Goal: Information Seeking & Learning: Learn about a topic

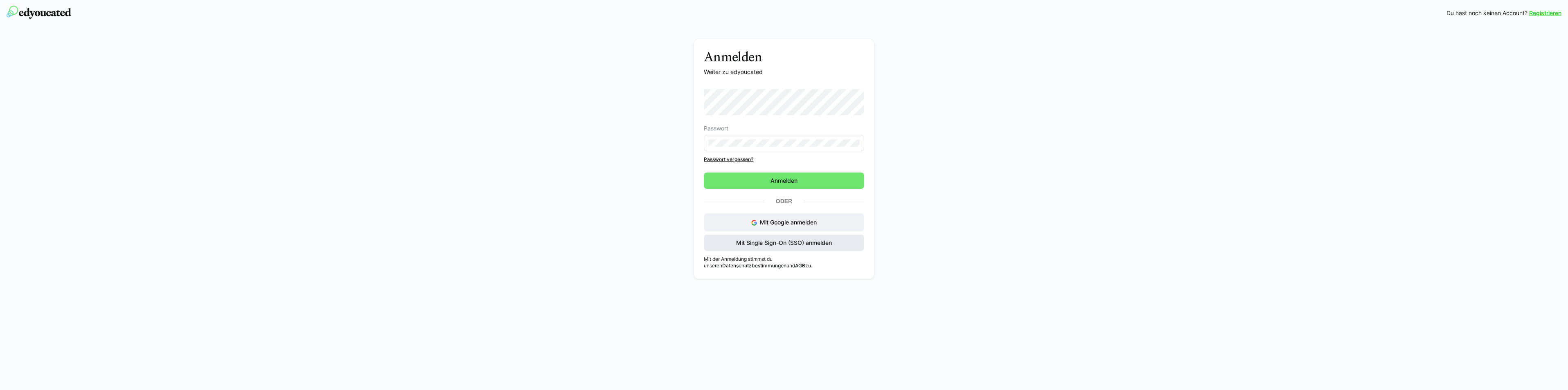
click at [757, 246] on span "Mit Single Sign-On (SSO) anmelden" at bounding box center [784, 243] width 99 height 8
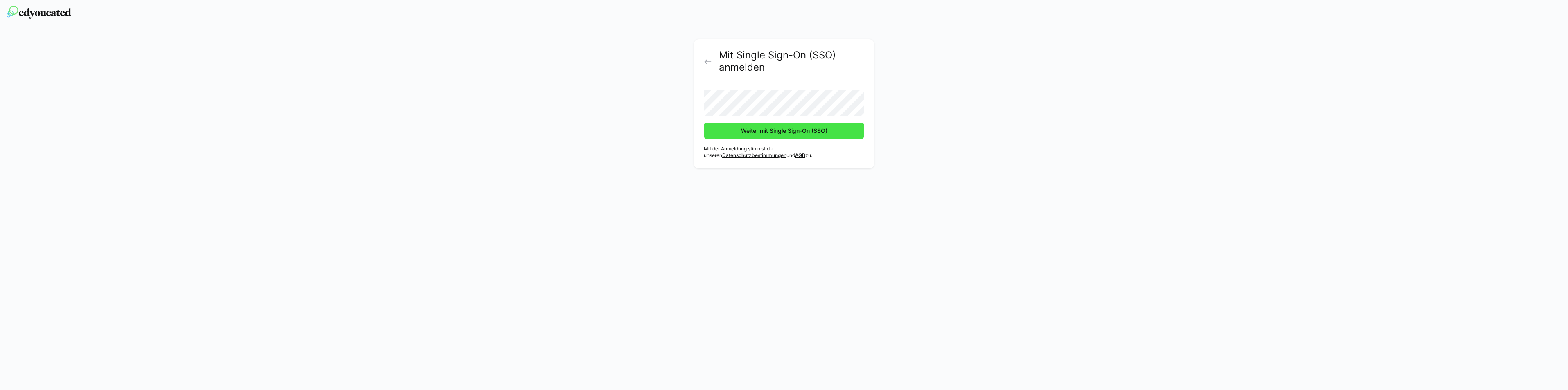
click at [753, 135] on span "Weiter mit Single Sign-On (SSO)" at bounding box center [784, 131] width 89 height 8
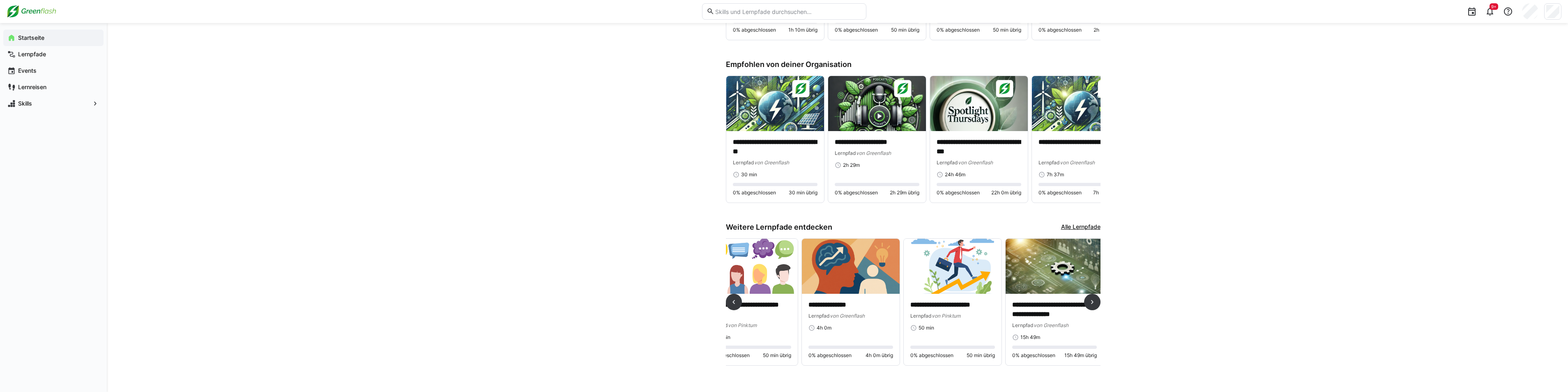
scroll to position [0, 619]
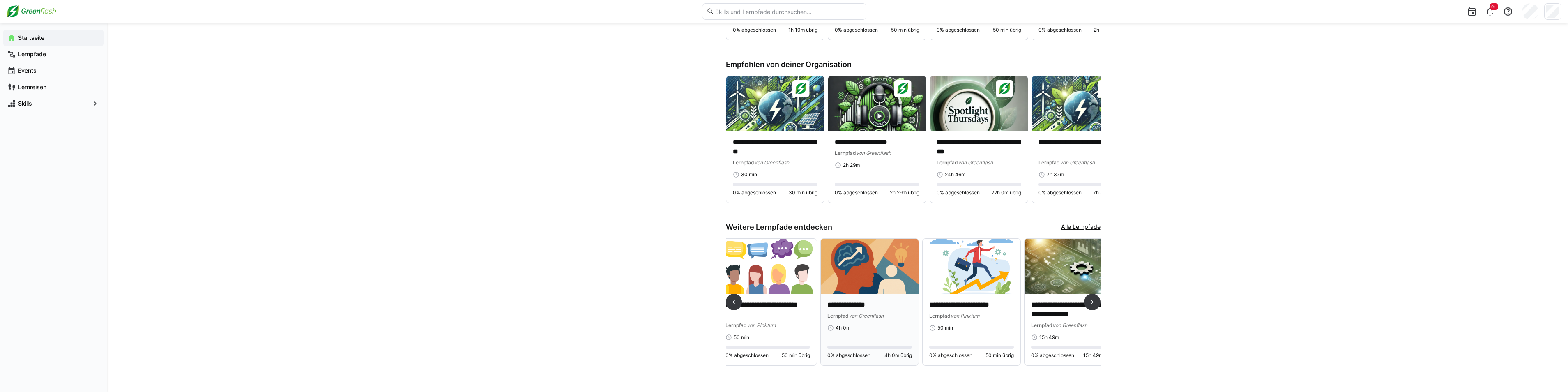
click at [856, 305] on p "**********" at bounding box center [869, 305] width 85 height 10
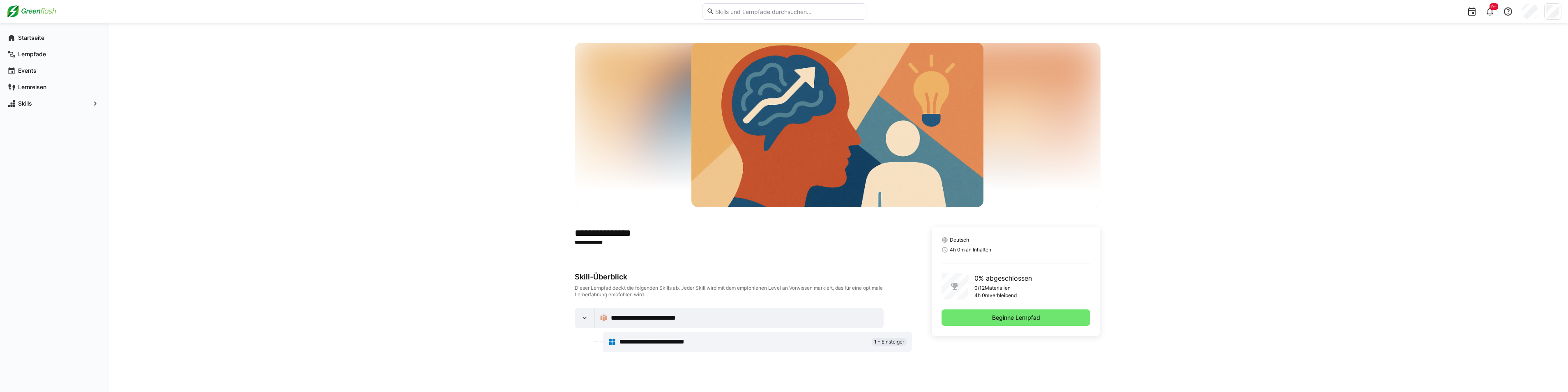
click at [646, 341] on span "**********" at bounding box center [662, 342] width 85 height 10
click at [1031, 319] on span "Beginne Lernpfad" at bounding box center [1016, 317] width 51 height 8
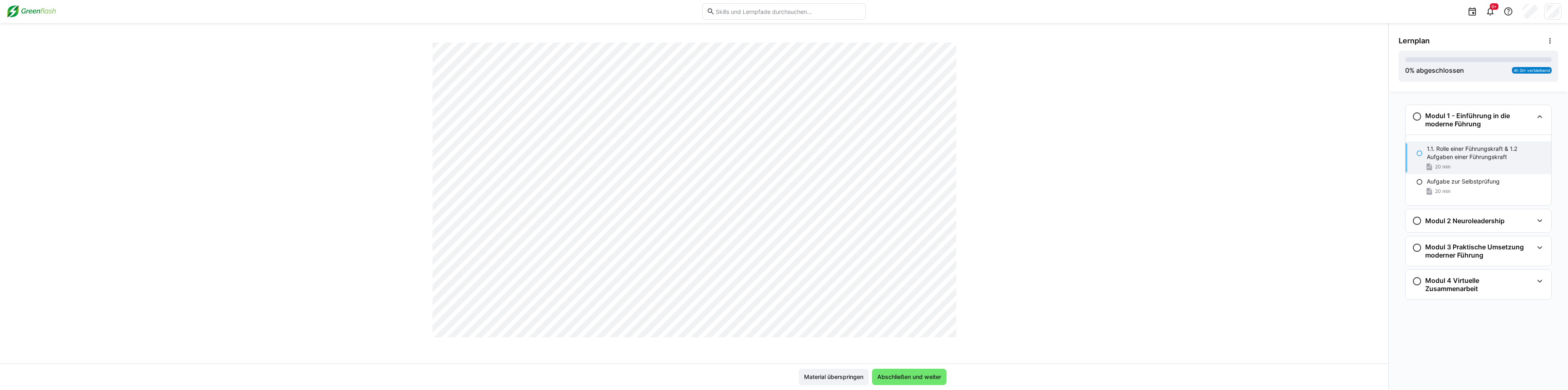
scroll to position [3189, 0]
click at [919, 380] on span "Abschließen und weiter" at bounding box center [909, 377] width 67 height 8
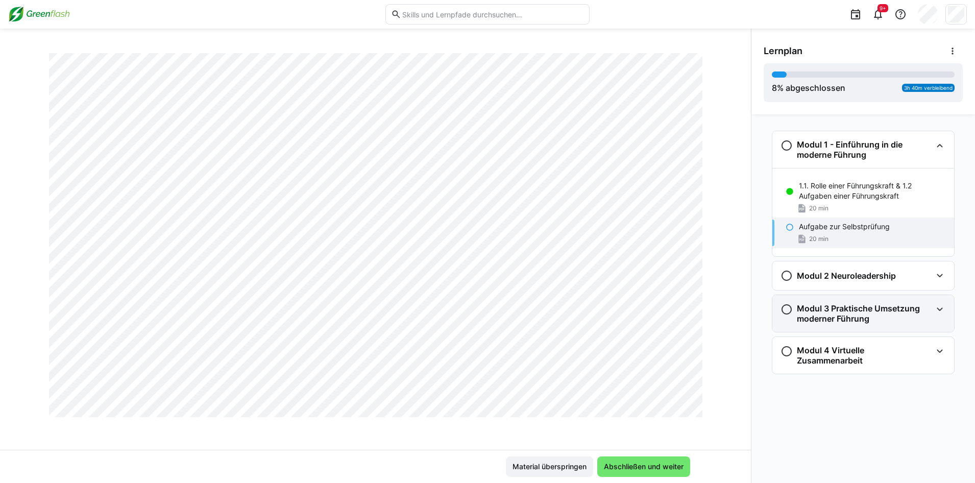
scroll to position [2447, 0]
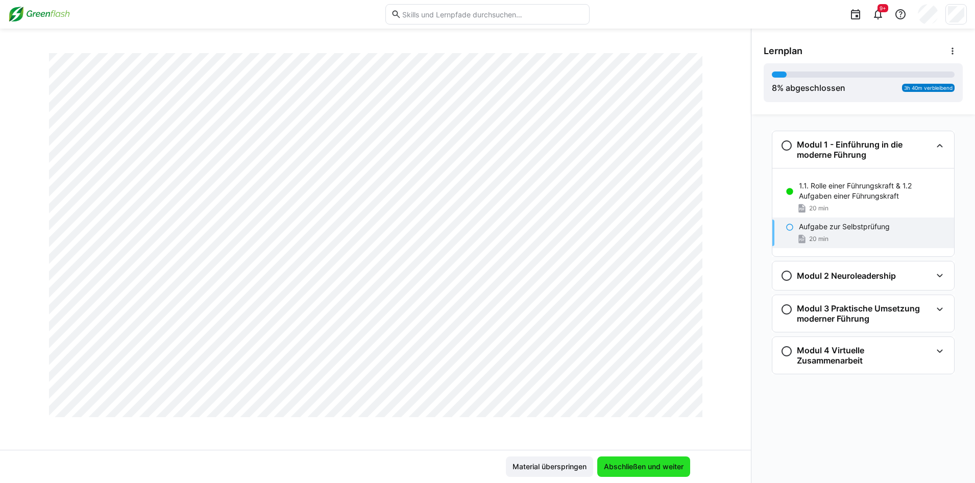
click at [651, 466] on span "Abschließen und weiter" at bounding box center [643, 466] width 83 height 10
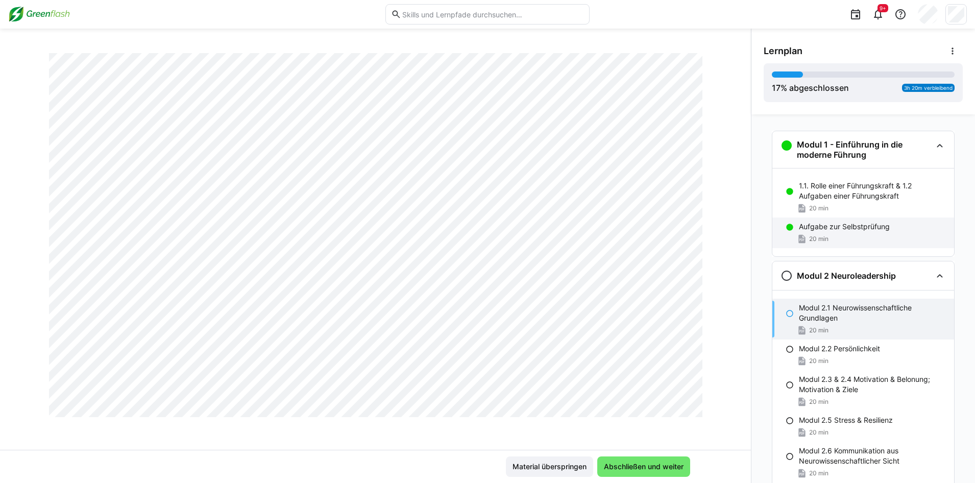
click at [854, 224] on p "Aufgabe zur Selbstprüfung" at bounding box center [844, 227] width 91 height 10
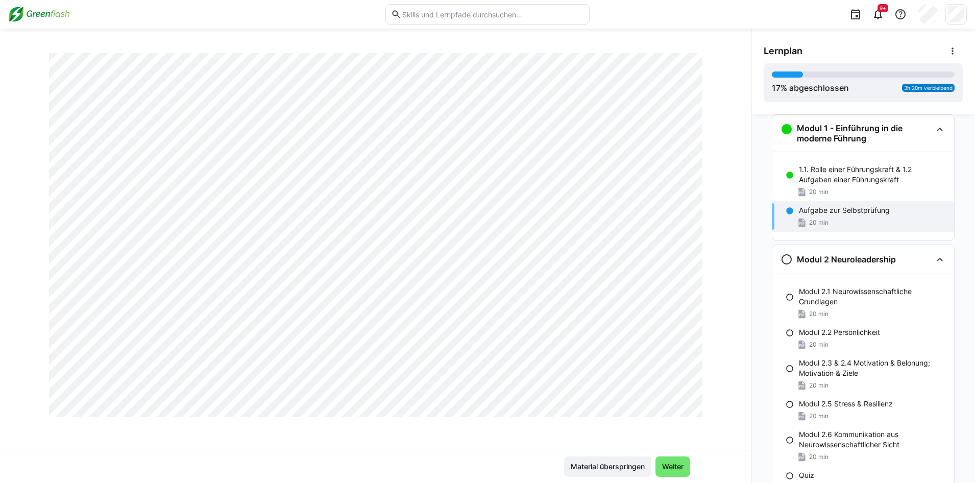
scroll to position [1889, 0]
click at [858, 306] on p "Modul 2.1 Neurowissenschaftliche Grundlagen" at bounding box center [872, 296] width 147 height 20
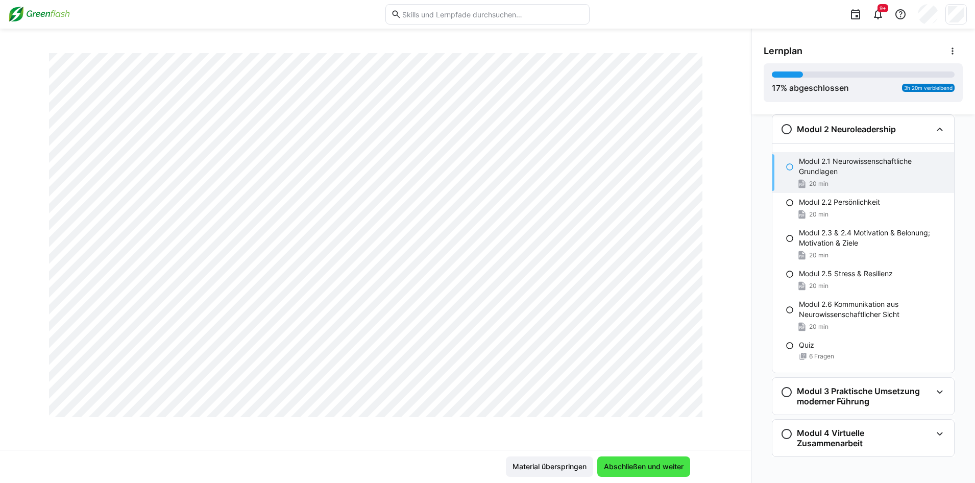
scroll to position [1582, 0]
click at [658, 465] on span "Abschließen und weiter" at bounding box center [643, 466] width 83 height 10
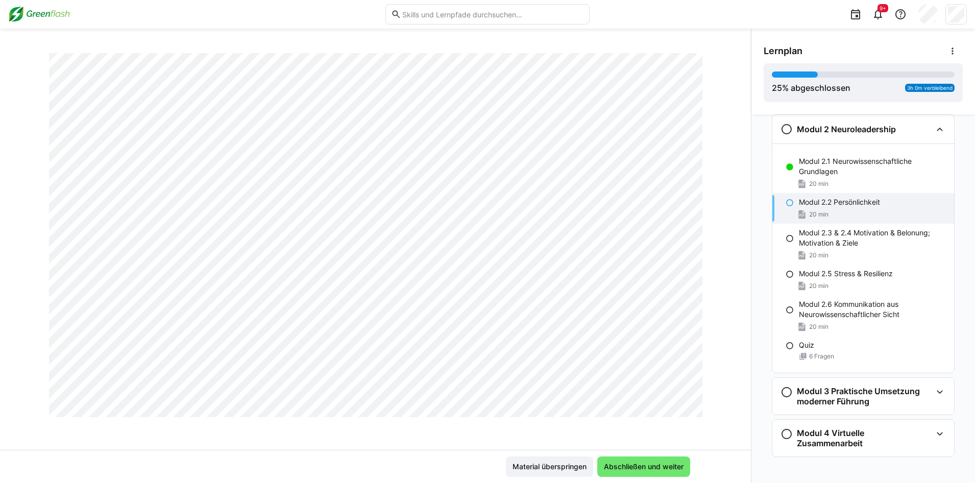
scroll to position [2144, 0]
click at [660, 468] on span "Abschließen und weiter" at bounding box center [643, 466] width 83 height 10
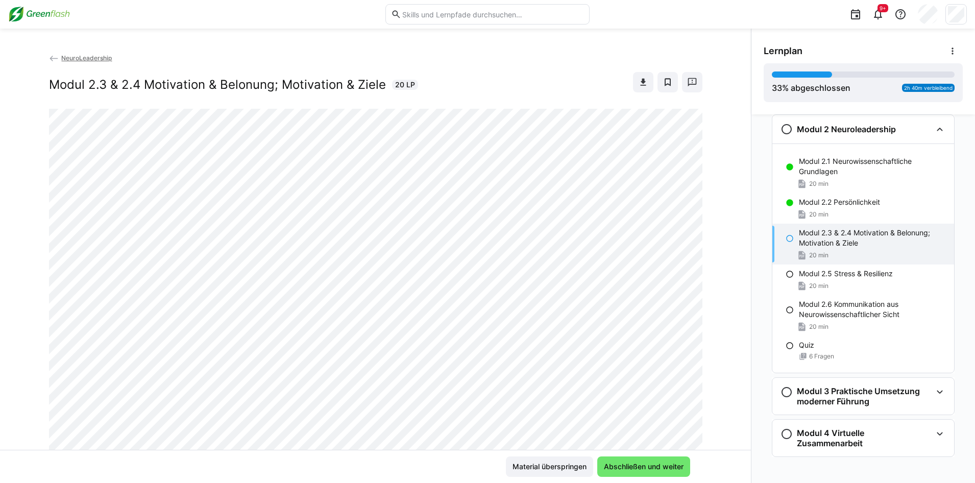
scroll to position [0, 0]
click at [68, 59] on span "NeuroLeadership" at bounding box center [86, 59] width 51 height 8
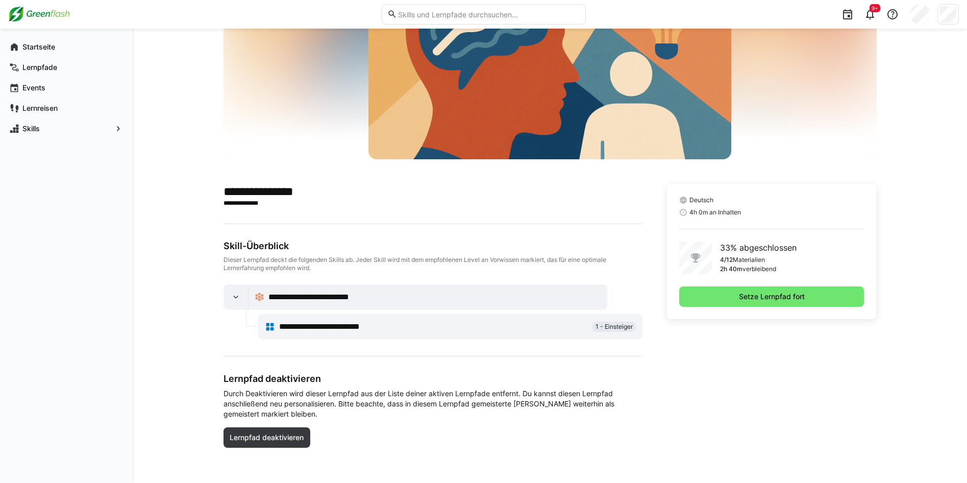
scroll to position [100, 0]
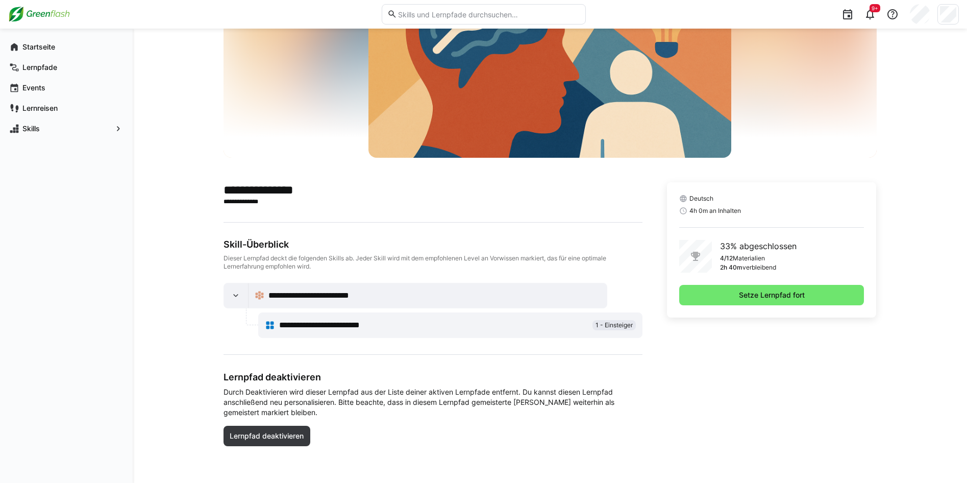
click at [345, 327] on span "**********" at bounding box center [332, 325] width 106 height 12
click at [840, 297] on span "Setze Lernpfad fort" at bounding box center [771, 295] width 185 height 20
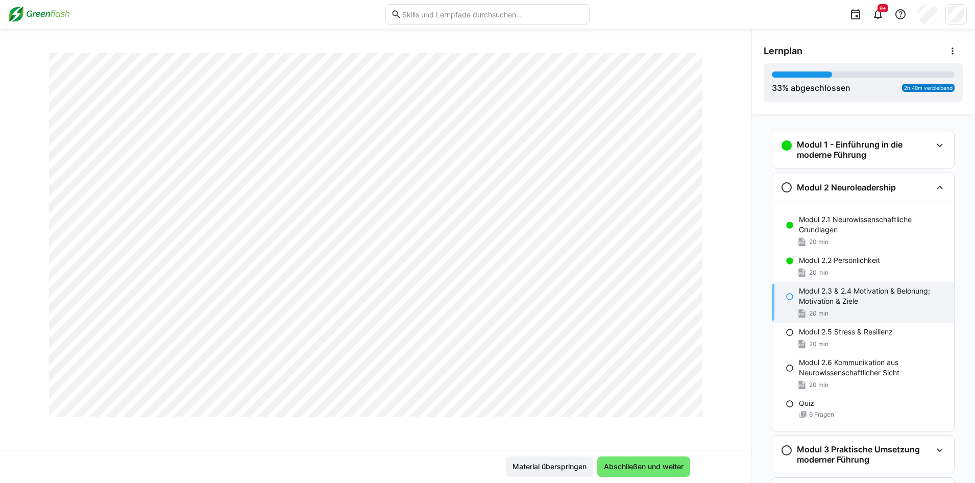
scroll to position [2399, 0]
click at [662, 471] on span "Abschließen und weiter" at bounding box center [643, 466] width 83 height 10
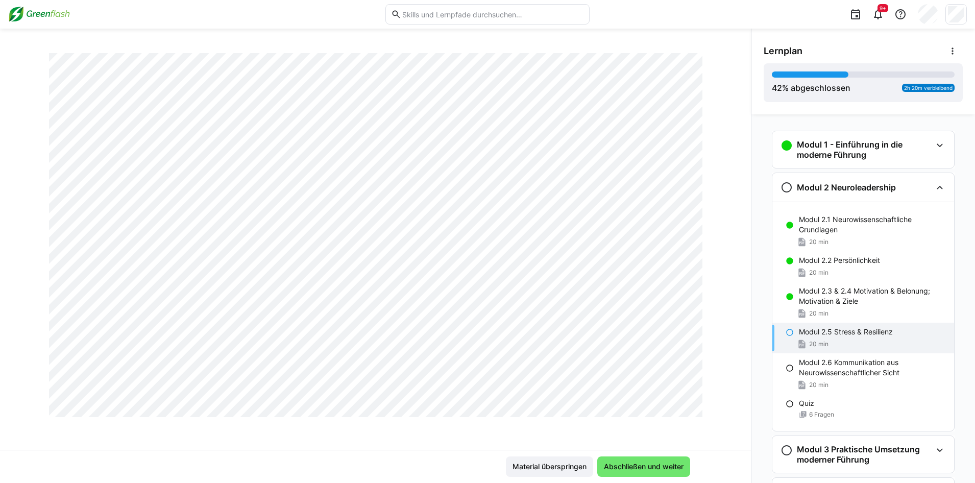
scroll to position [7197, 0]
click at [658, 468] on span "Abschließen und weiter" at bounding box center [643, 466] width 83 height 10
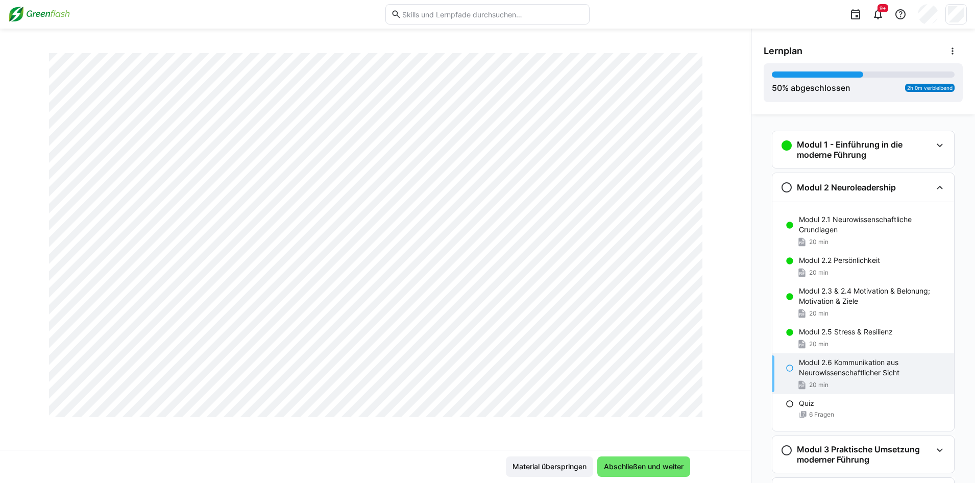
scroll to position [5234, 0]
click at [884, 370] on p "Modul 2.6 Kommunikation aus Neurowissenschaftlicher Sicht" at bounding box center [872, 367] width 147 height 20
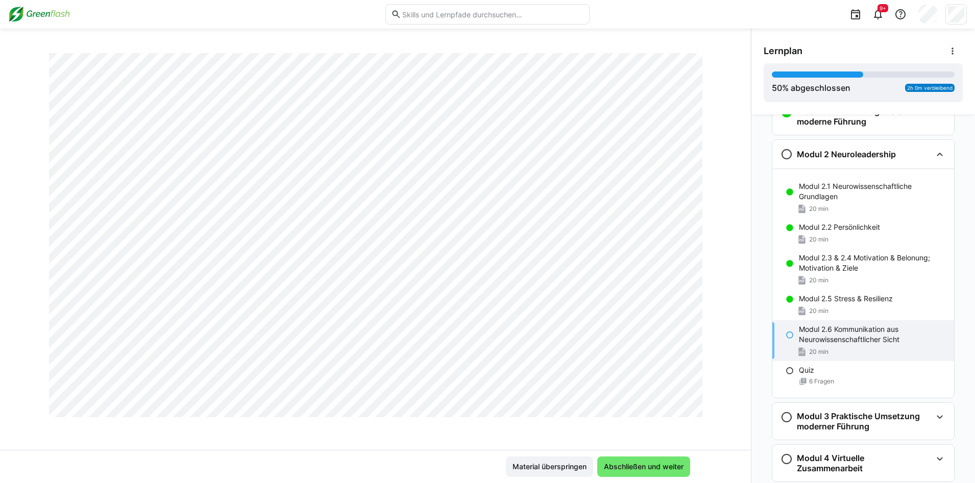
scroll to position [51, 0]
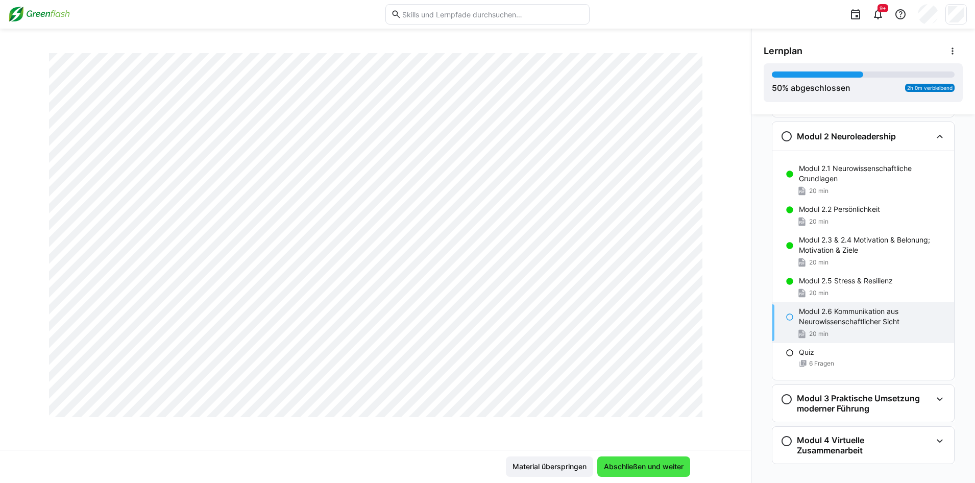
click at [675, 461] on span "Abschließen und weiter" at bounding box center [643, 466] width 83 height 10
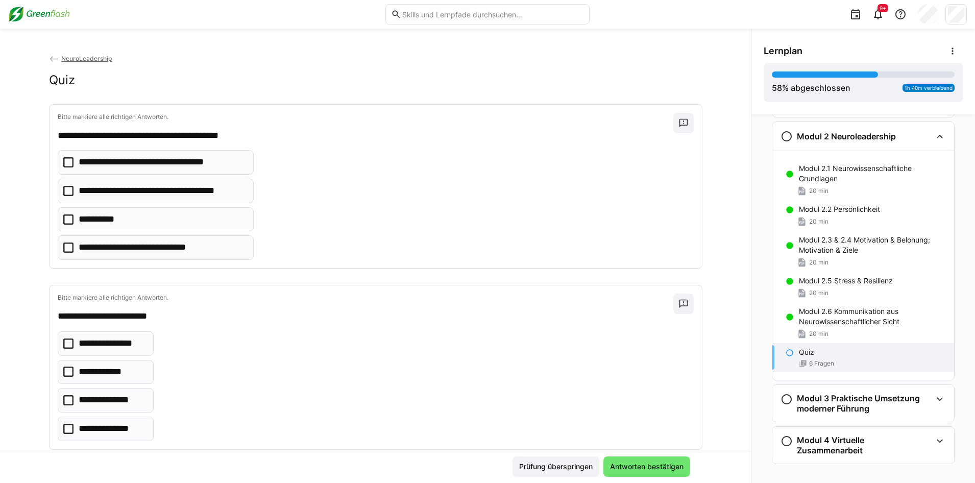
click at [63, 187] on icon at bounding box center [68, 191] width 10 height 10
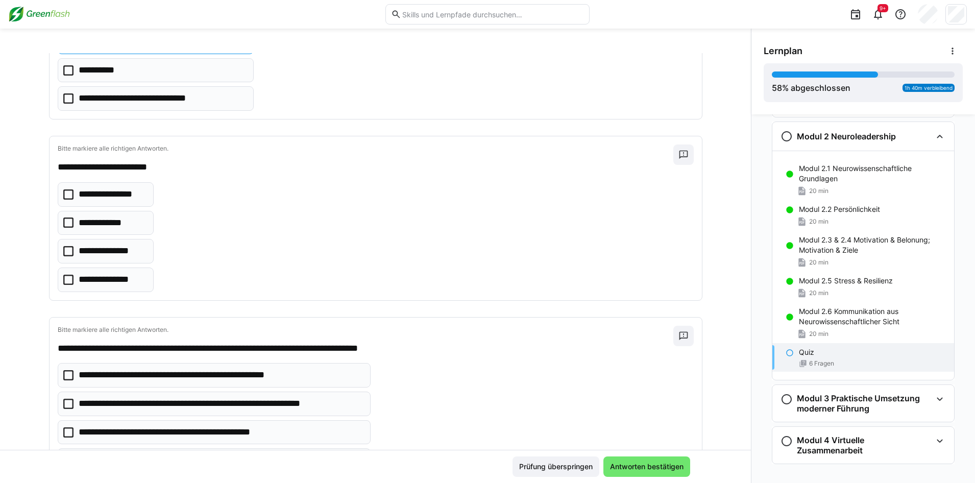
scroll to position [153, 0]
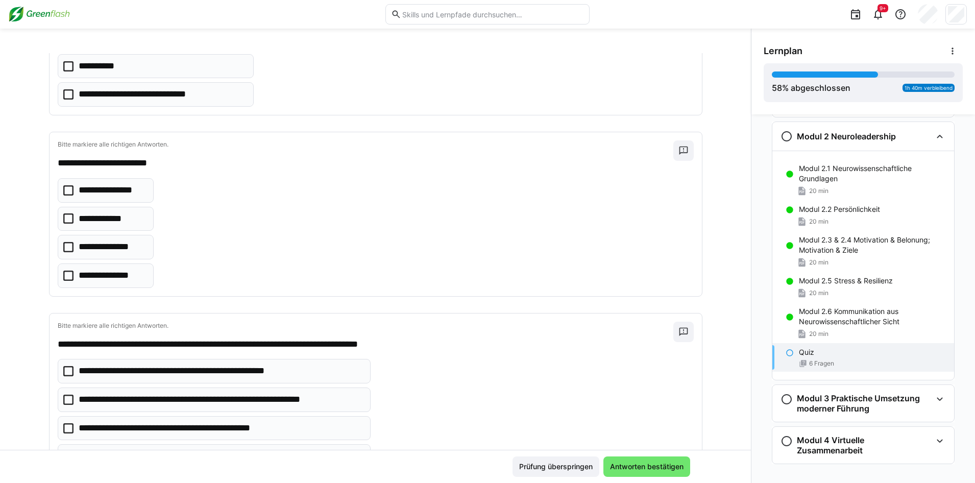
click at [66, 219] on icon at bounding box center [68, 218] width 10 height 10
click at [65, 250] on icon at bounding box center [68, 247] width 10 height 10
click at [66, 192] on icon at bounding box center [68, 190] width 10 height 10
click at [64, 277] on icon at bounding box center [68, 276] width 10 height 10
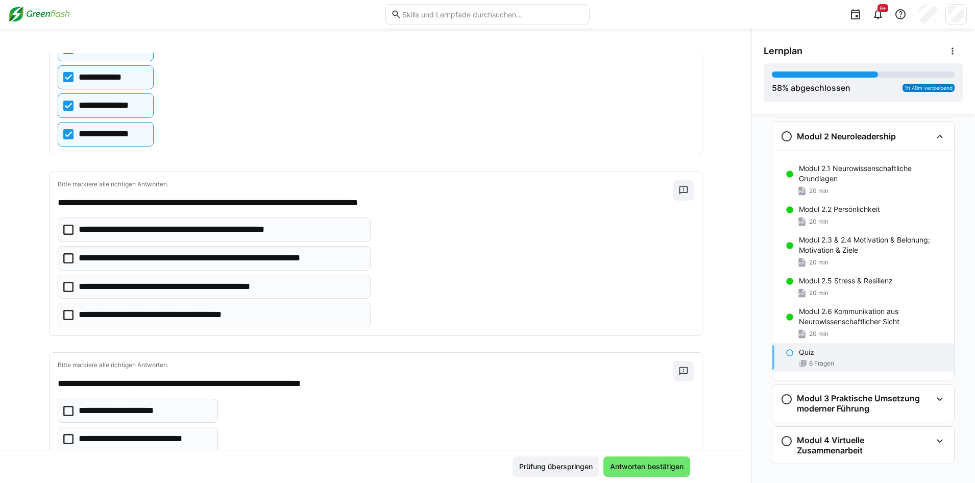
scroll to position [306, 0]
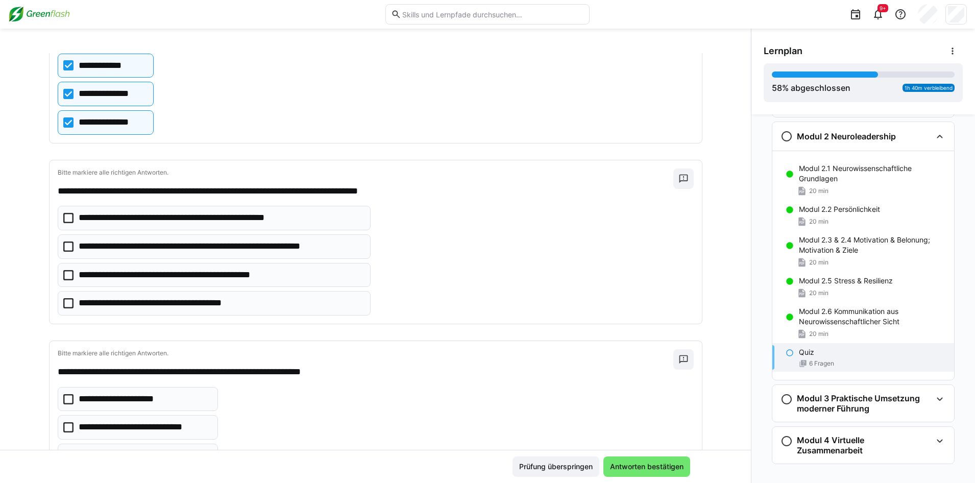
click at [63, 213] on icon at bounding box center [68, 218] width 10 height 10
click at [63, 220] on icon at bounding box center [68, 218] width 10 height 10
click at [65, 277] on icon at bounding box center [68, 275] width 10 height 10
click at [63, 247] on icon at bounding box center [68, 246] width 10 height 10
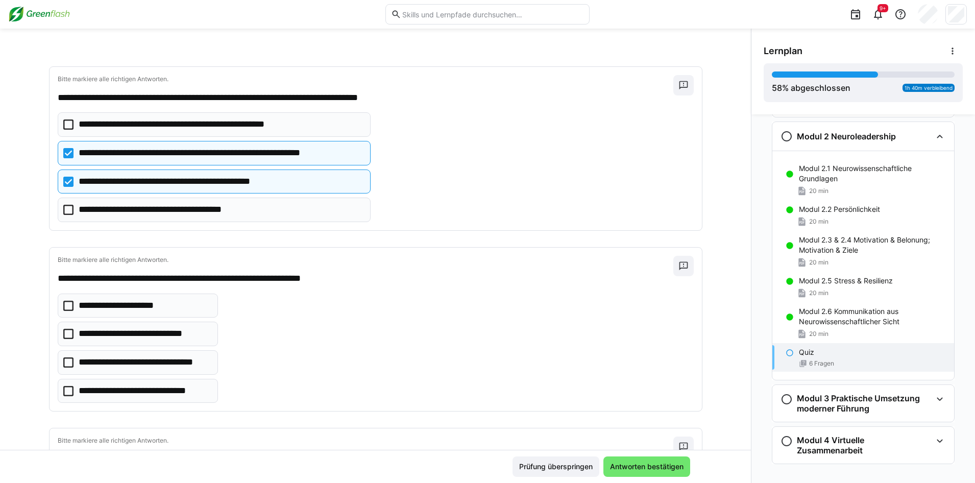
scroll to position [408, 0]
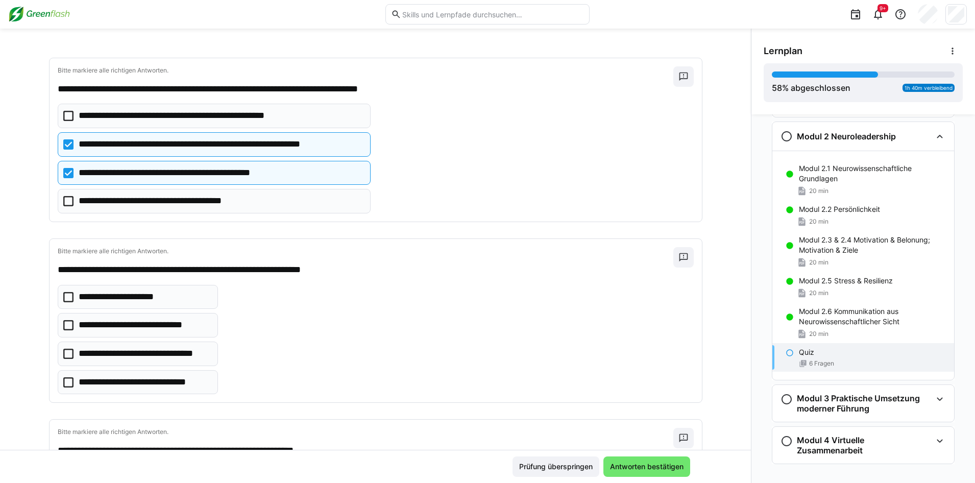
click at [63, 328] on icon at bounding box center [68, 325] width 10 height 10
click at [59, 331] on eds-checkbox "**********" at bounding box center [138, 325] width 161 height 25
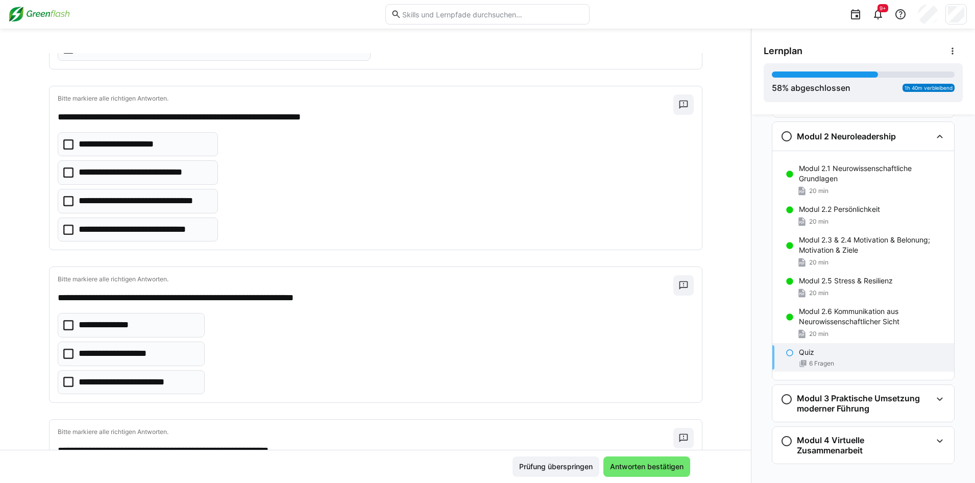
scroll to position [562, 0]
click at [65, 235] on eds-checkbox "**********" at bounding box center [138, 229] width 161 height 25
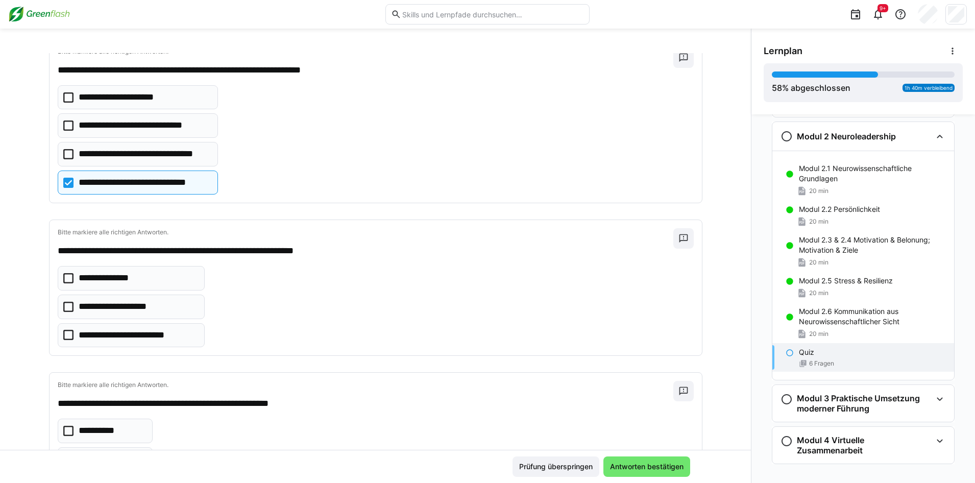
scroll to position [664, 0]
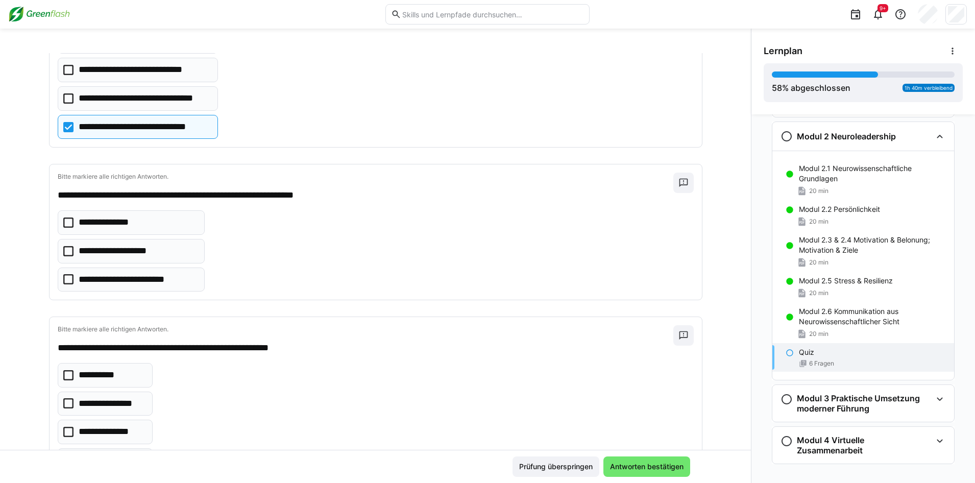
click at [63, 224] on icon at bounding box center [68, 222] width 10 height 10
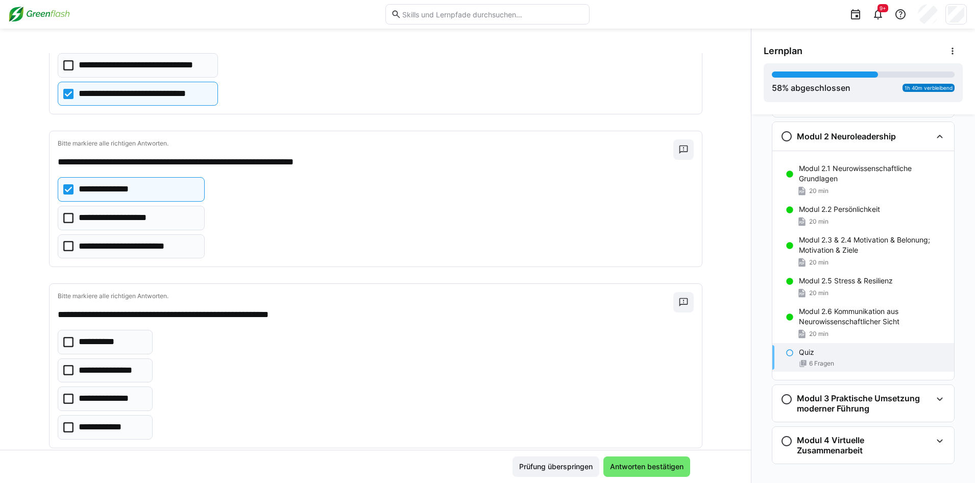
scroll to position [715, 0]
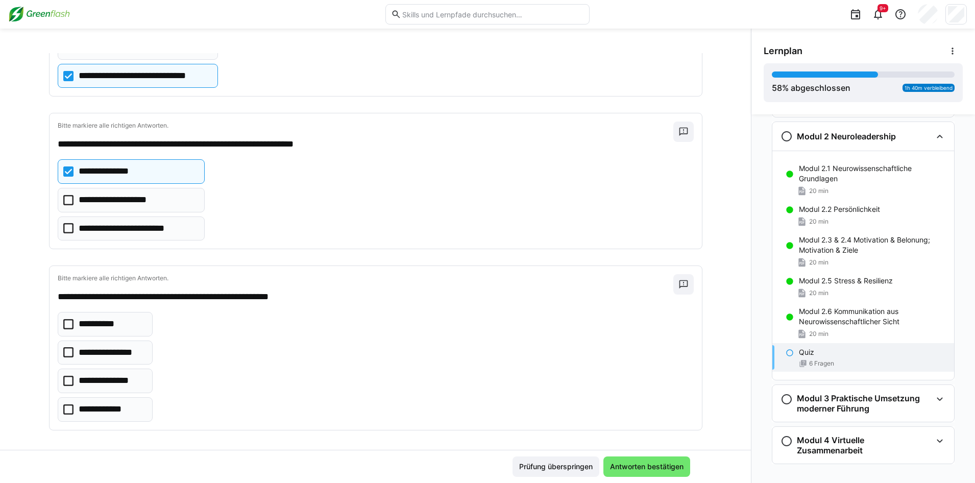
click at [63, 326] on icon at bounding box center [68, 324] width 10 height 10
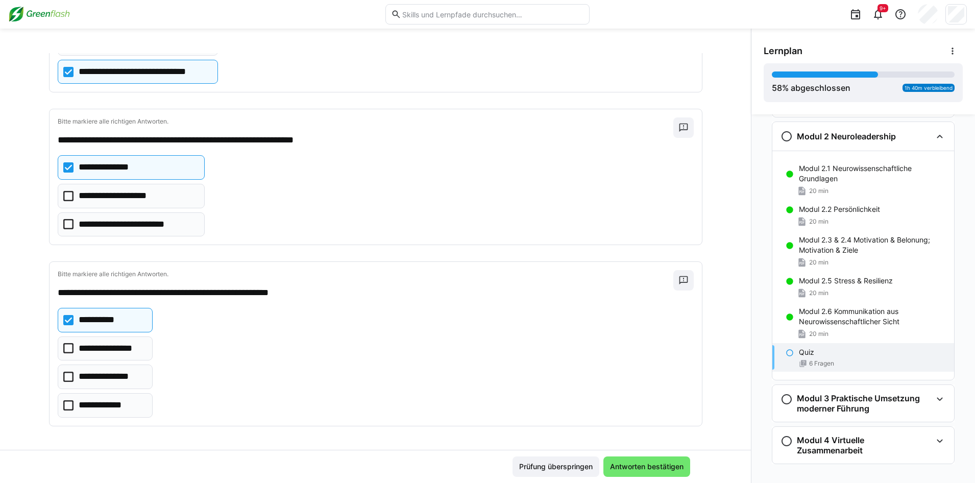
scroll to position [720, 0]
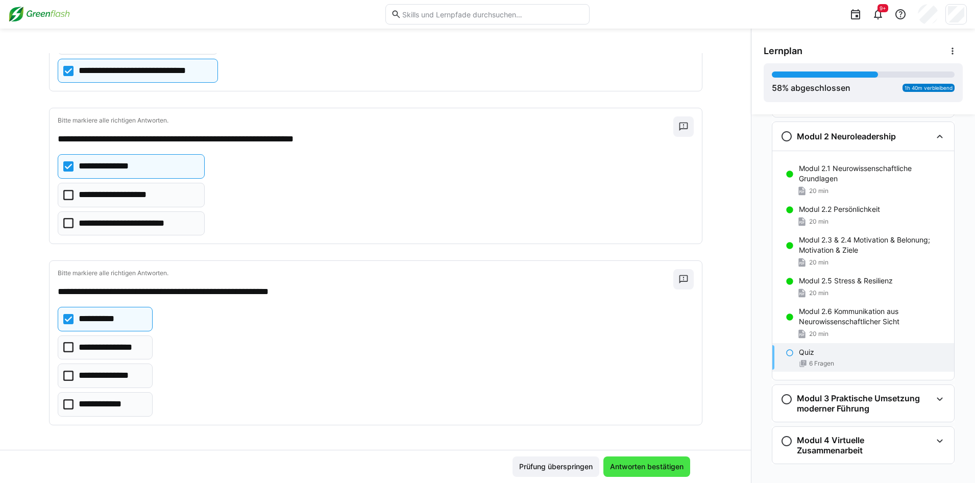
click at [628, 463] on span "Antworten bestätigen" at bounding box center [646, 466] width 77 height 10
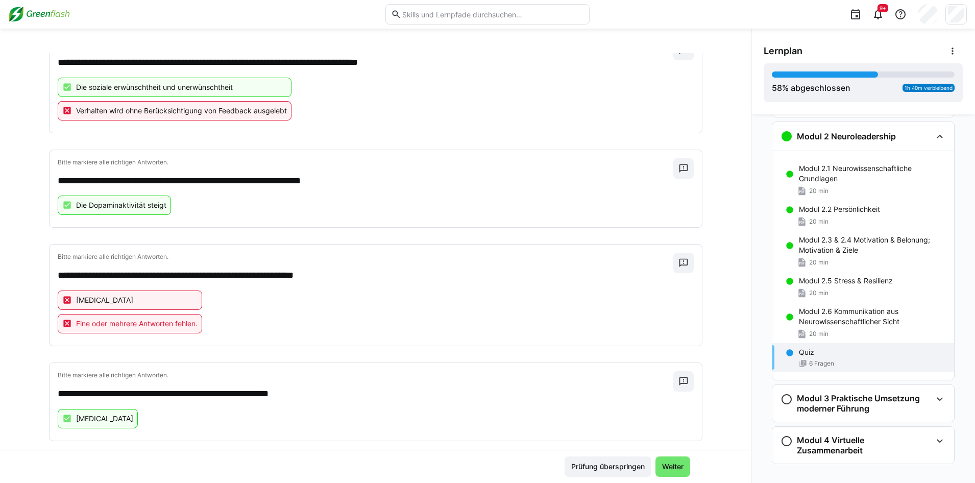
scroll to position [455, 0]
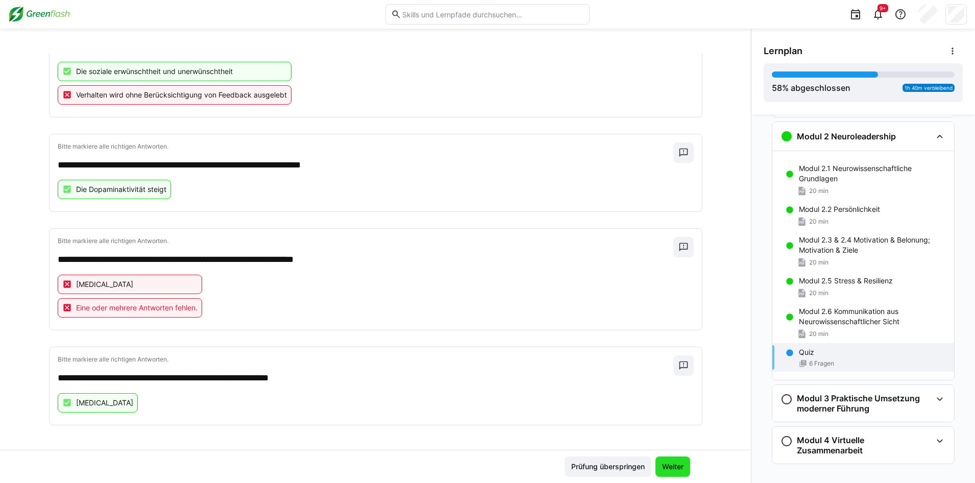
click at [672, 465] on span "Weiter" at bounding box center [673, 466] width 25 height 10
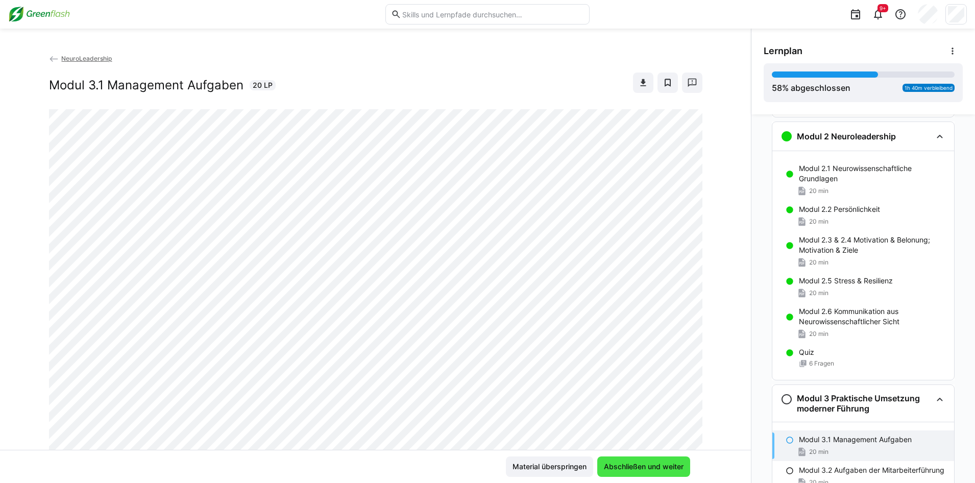
scroll to position [64, 0]
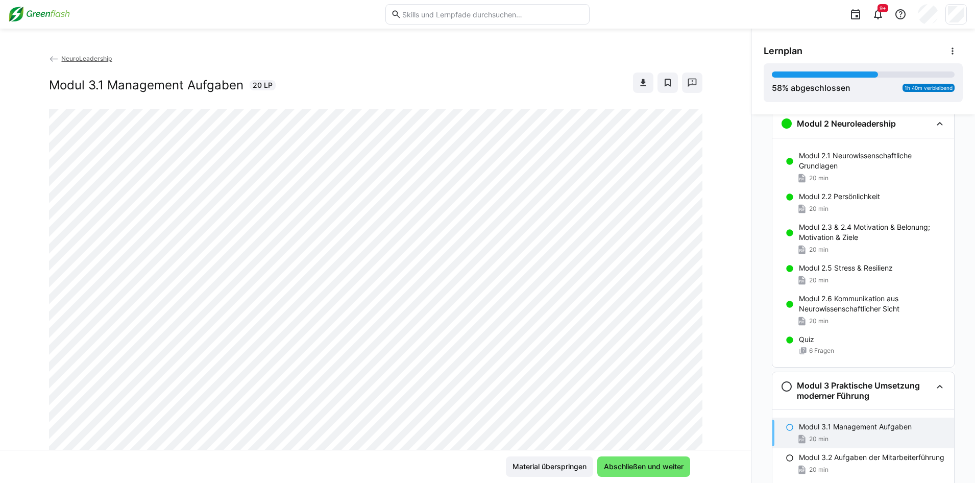
click at [718, 463] on div "Material überspringen Abschließen und weiter" at bounding box center [375, 466] width 751 height 33
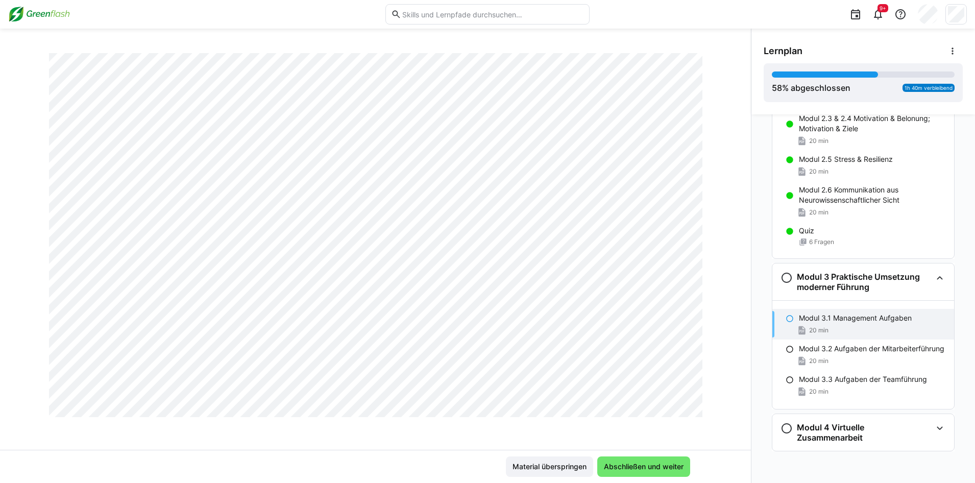
scroll to position [4849, 0]
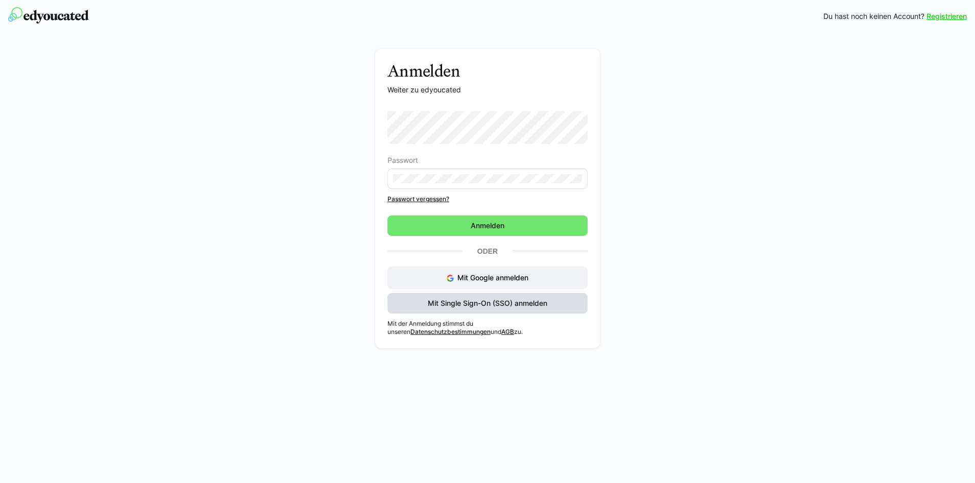
click at [474, 308] on span "Mit Single Sign-On (SSO) anmelden" at bounding box center [487, 303] width 200 height 20
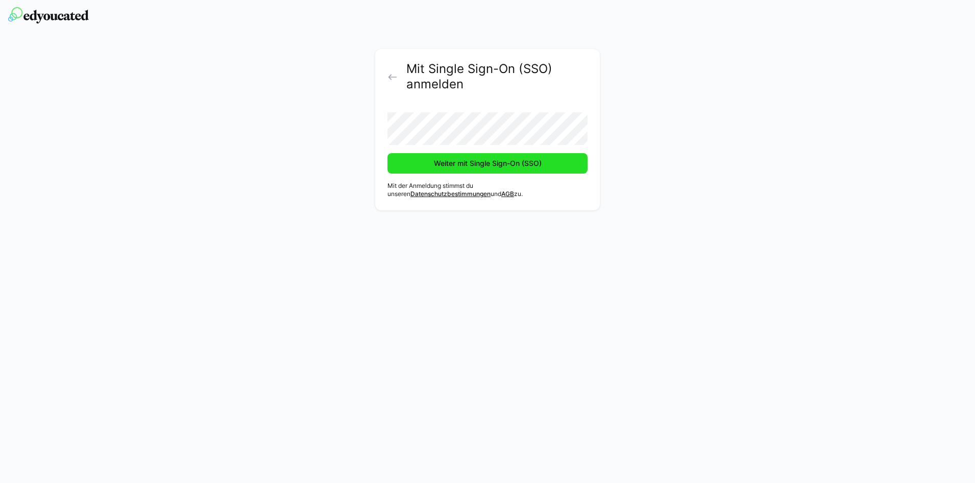
click at [485, 162] on span "Weiter mit Single Sign-On (SSO)" at bounding box center [487, 163] width 111 height 10
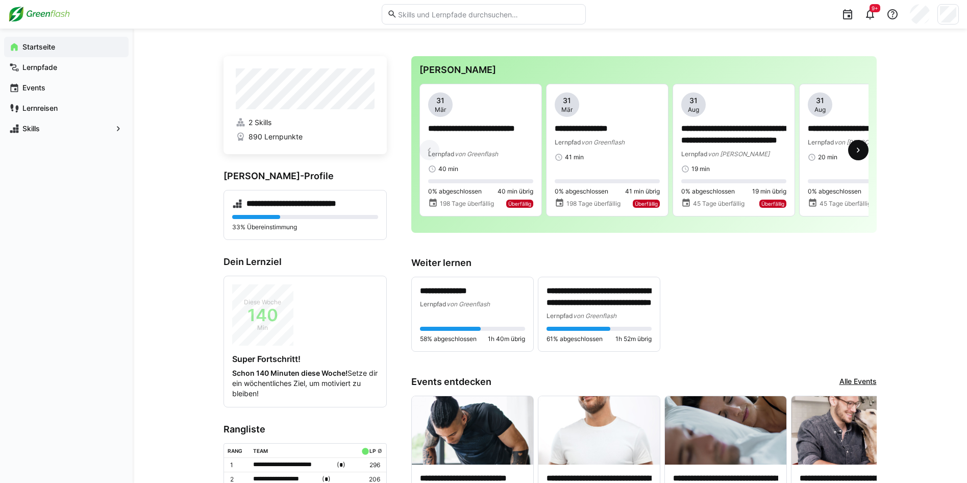
click at [866, 152] on span at bounding box center [858, 150] width 20 height 20
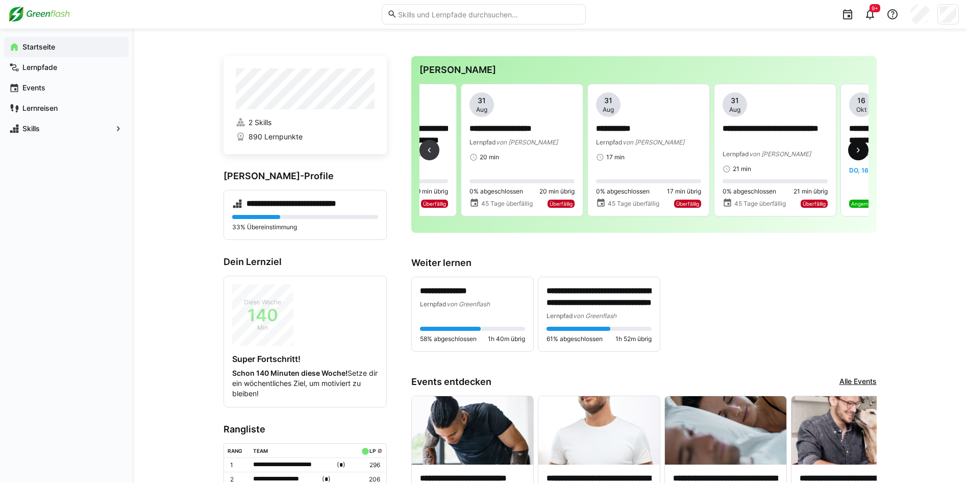
scroll to position [0, 380]
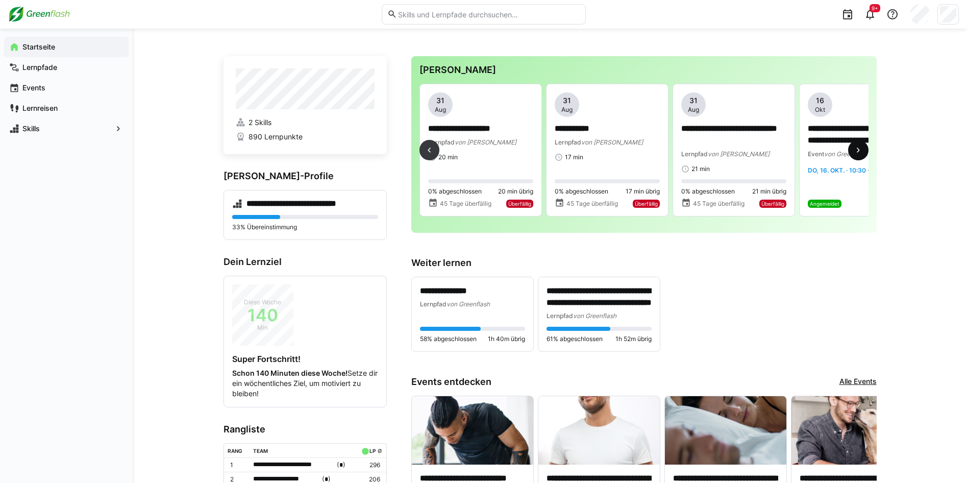
click at [857, 153] on eds-icon at bounding box center [858, 150] width 10 height 10
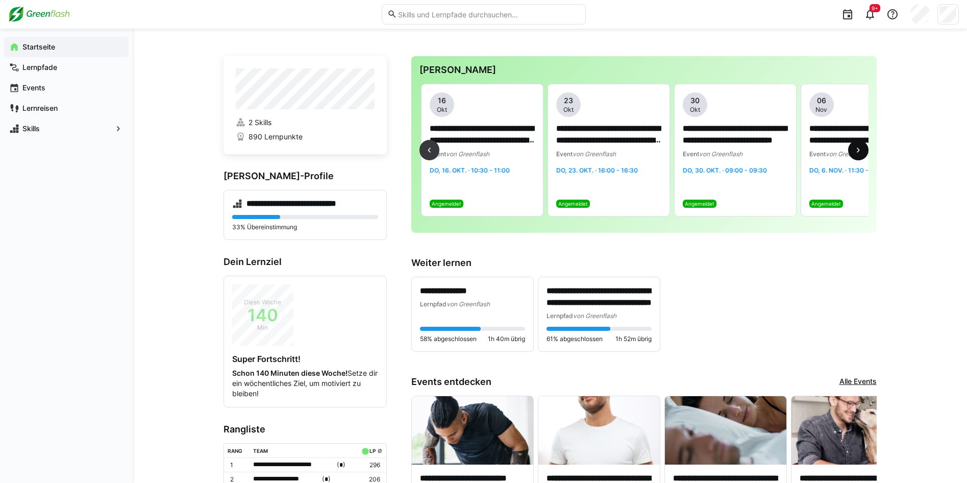
scroll to position [0, 760]
click at [859, 153] on eds-icon at bounding box center [858, 150] width 10 height 10
click at [860, 153] on eds-icon at bounding box center [858, 150] width 10 height 10
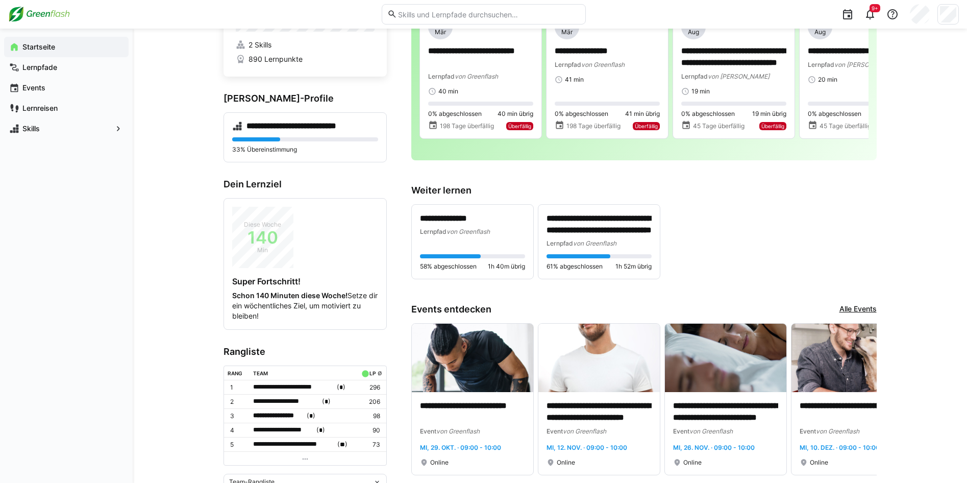
scroll to position [0, 0]
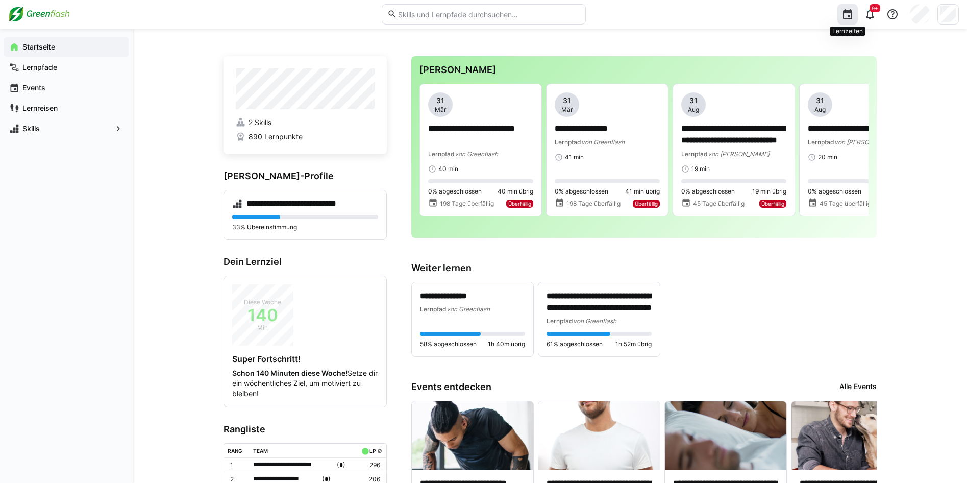
click at [846, 14] on eds-icon at bounding box center [848, 14] width 12 height 12
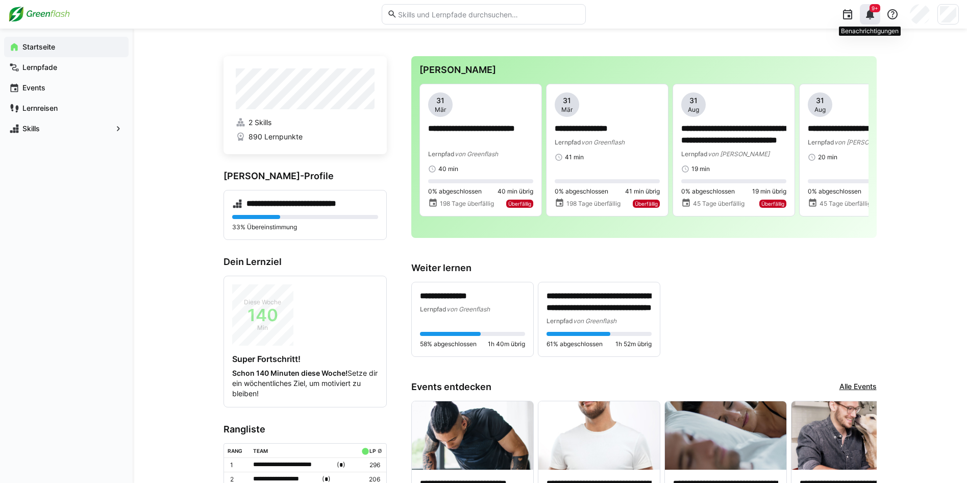
click at [867, 15] on eds-icon at bounding box center [870, 14] width 12 height 12
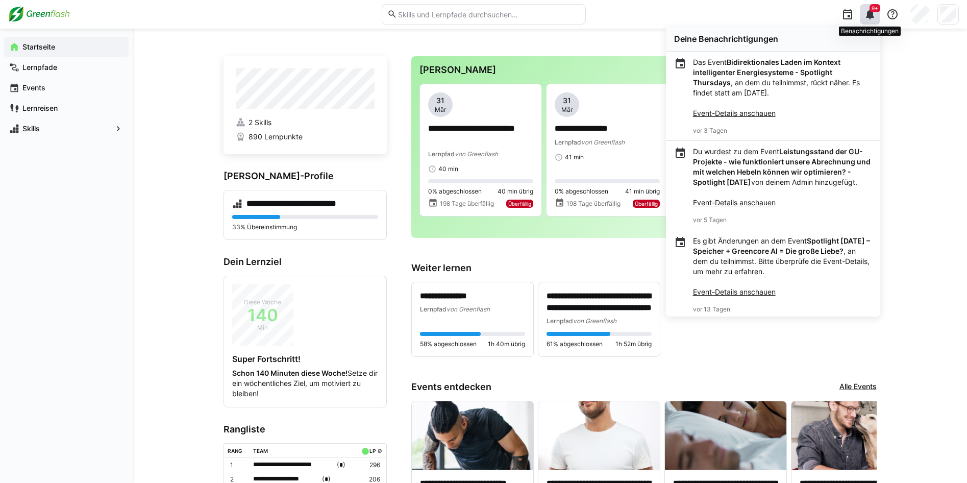
click at [867, 15] on eds-icon at bounding box center [870, 14] width 12 height 12
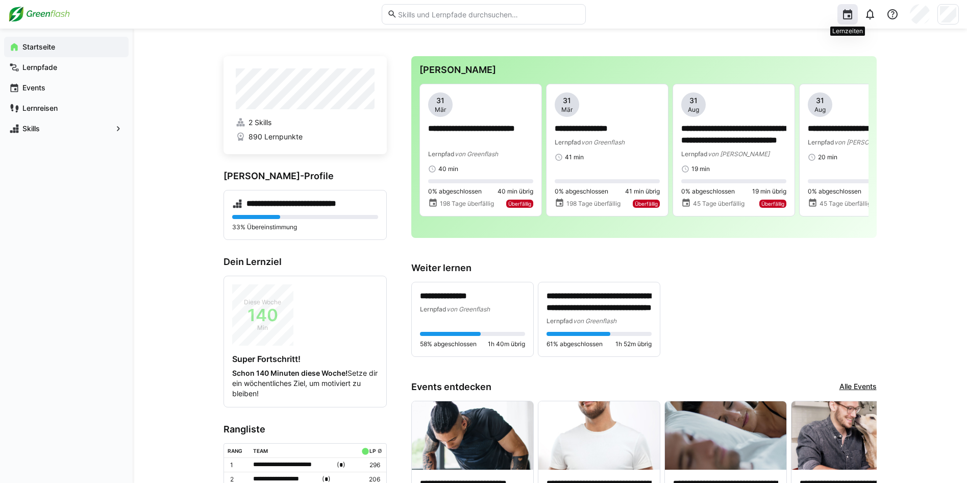
click at [841, 12] on div at bounding box center [848, 14] width 20 height 20
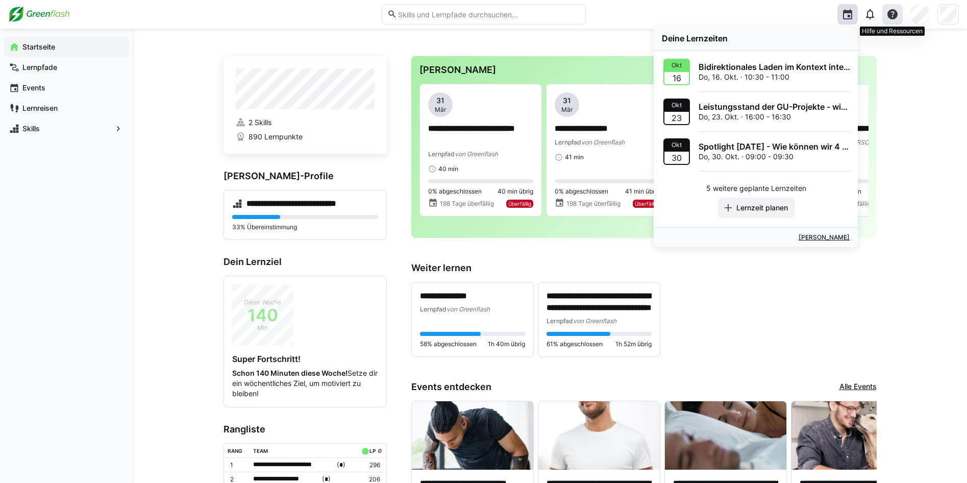
click at [894, 14] on eds-icon at bounding box center [893, 14] width 12 height 12
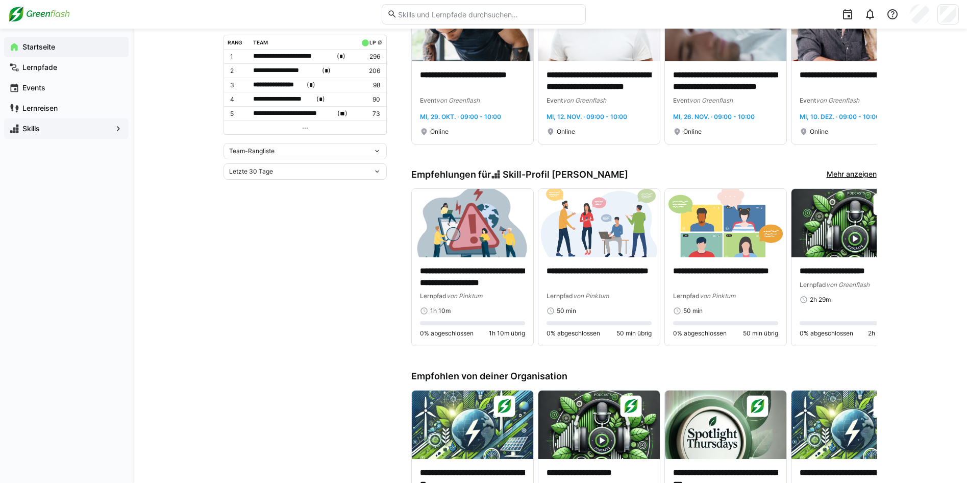
click at [41, 121] on div "Skills" at bounding box center [66, 128] width 125 height 20
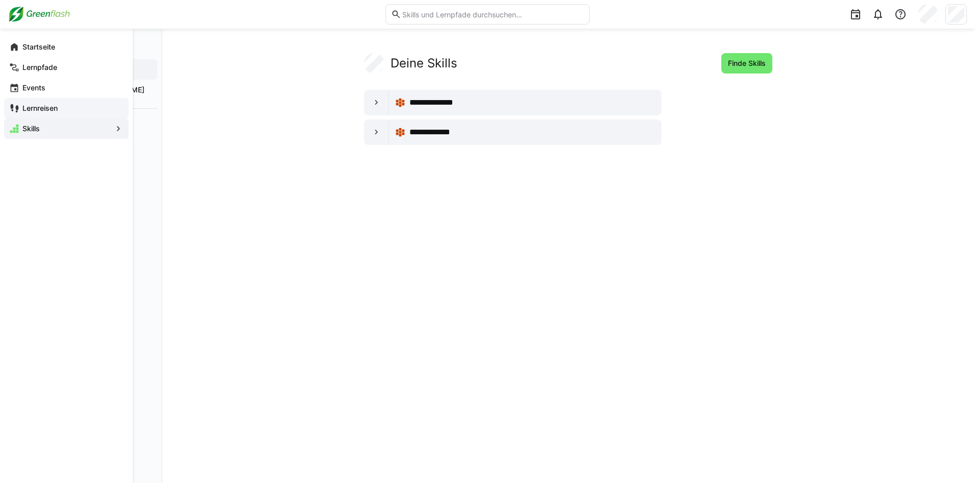
click at [42, 102] on div "Lernreisen" at bounding box center [66, 108] width 125 height 20
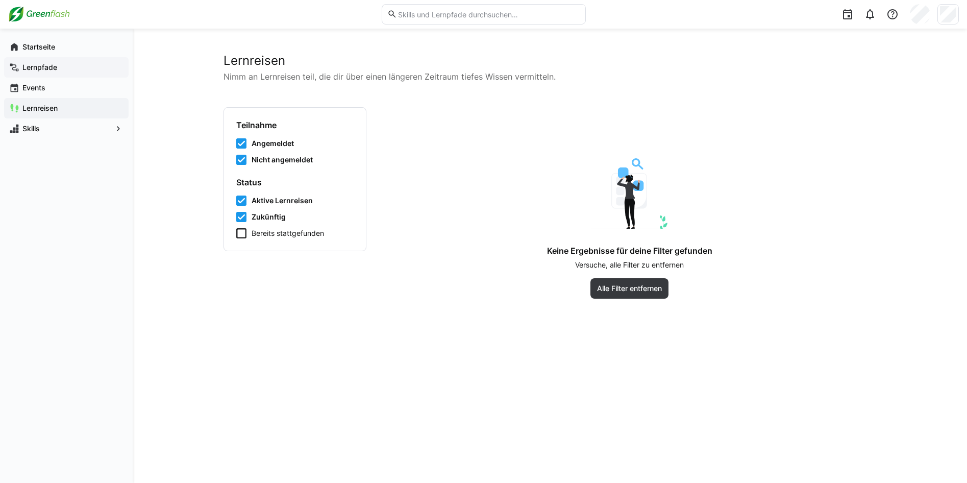
click at [0, 0] on app-navigation-label "Lernpfade" at bounding box center [0, 0] width 0 height 0
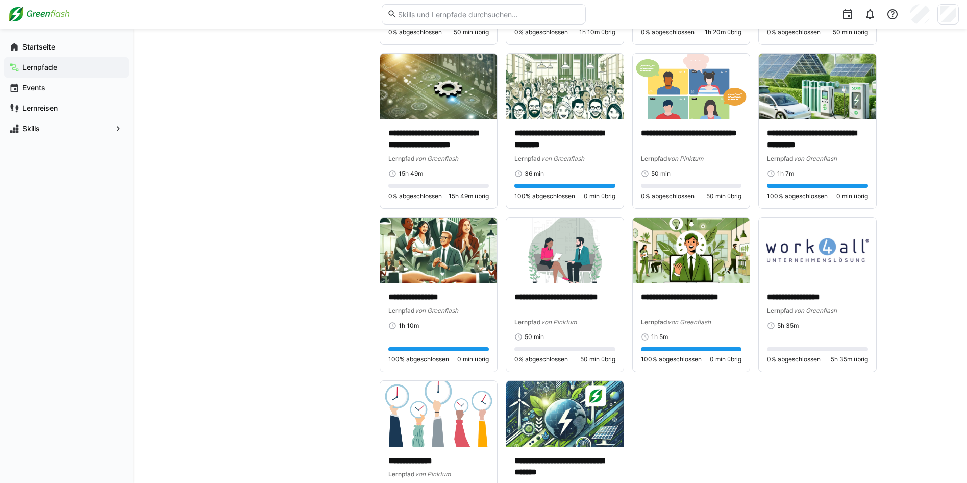
scroll to position [1759, 0]
